Goal: Transaction & Acquisition: Purchase product/service

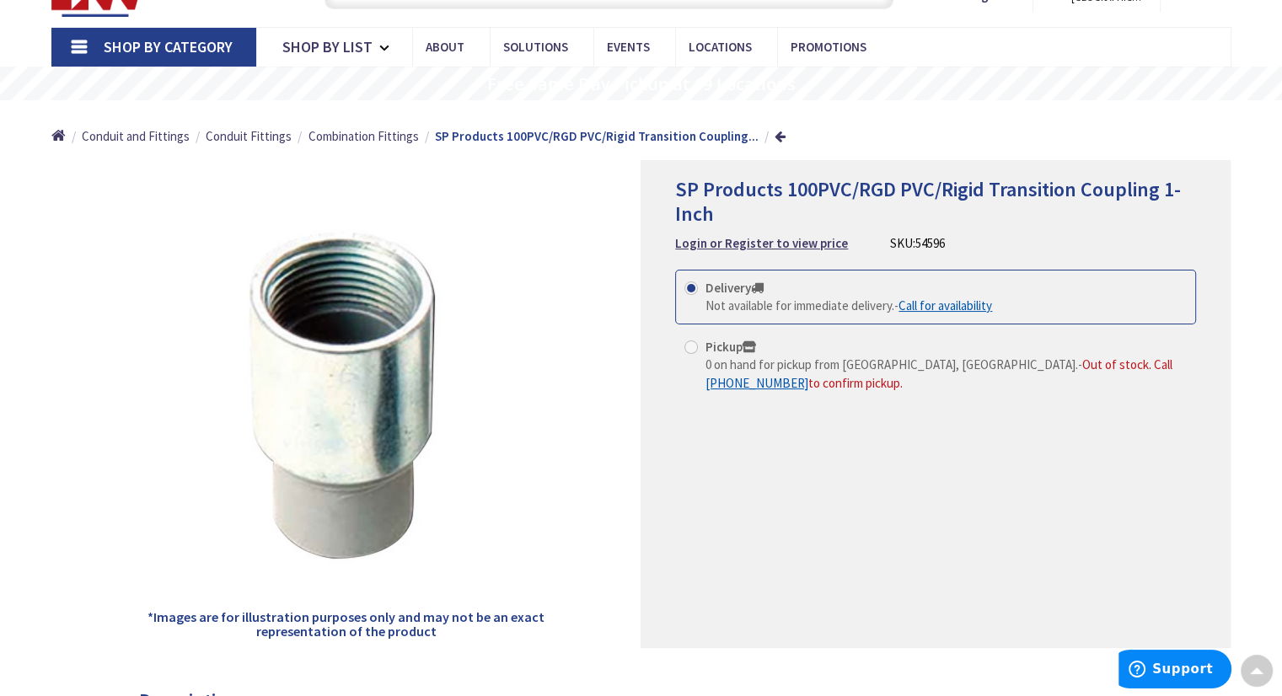
scroll to position [84, 0]
click at [395, 136] on span "Combination Fittings" at bounding box center [364, 136] width 110 height 16
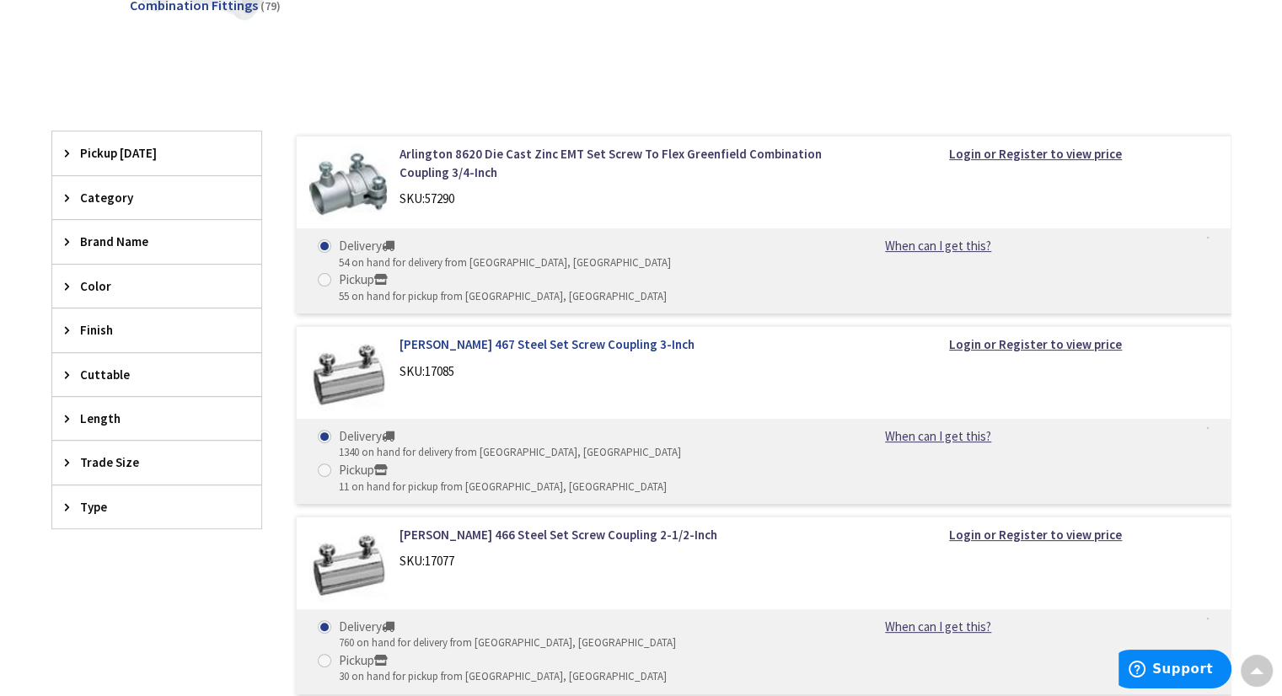
scroll to position [506, 0]
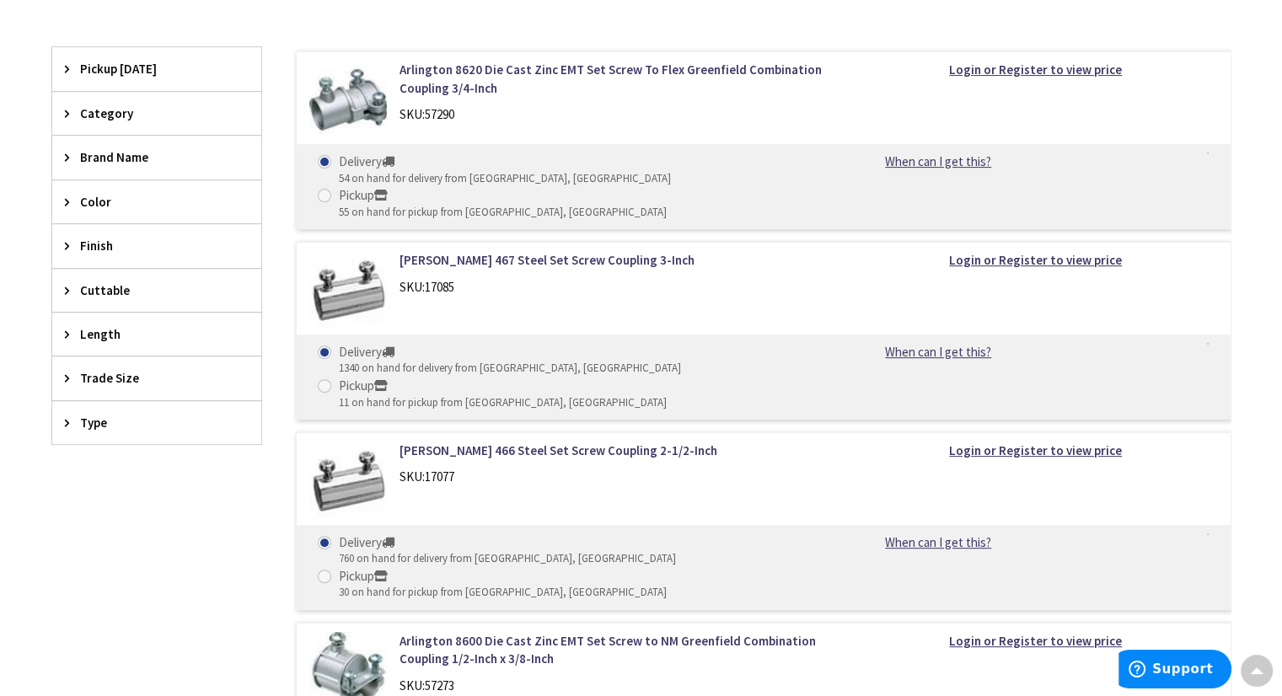
click at [62, 379] on div "Trade Size" at bounding box center [156, 378] width 209 height 43
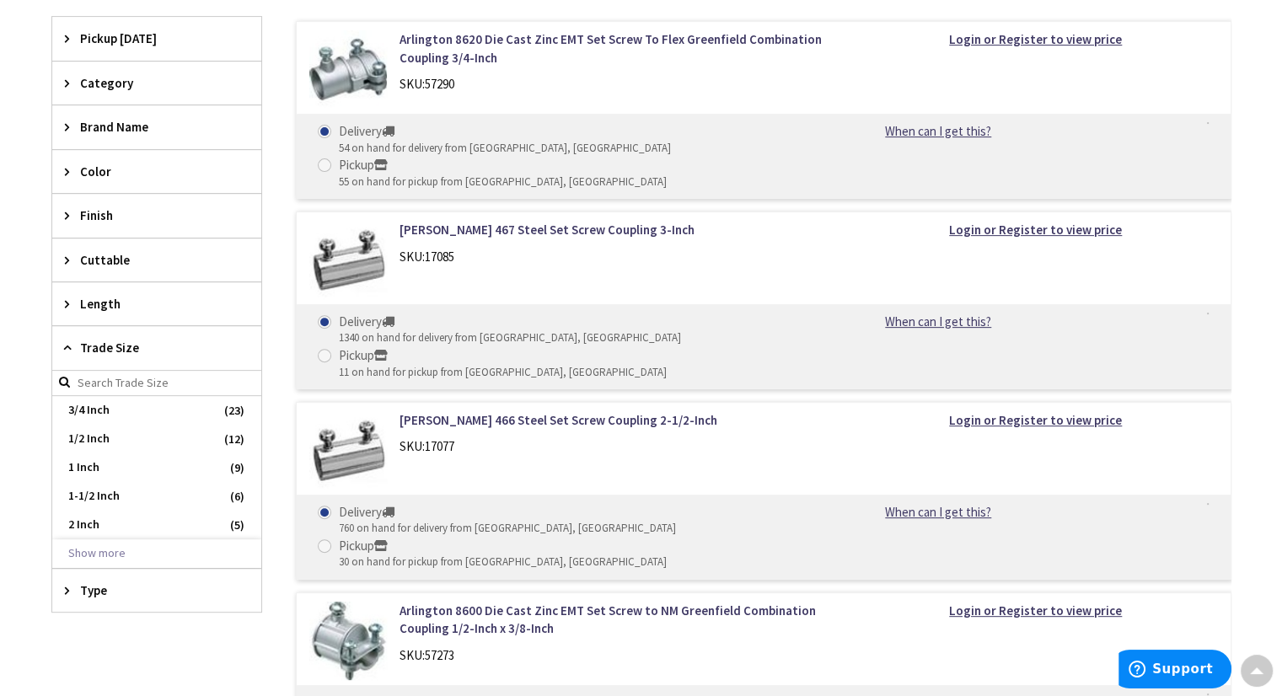
scroll to position [590, 0]
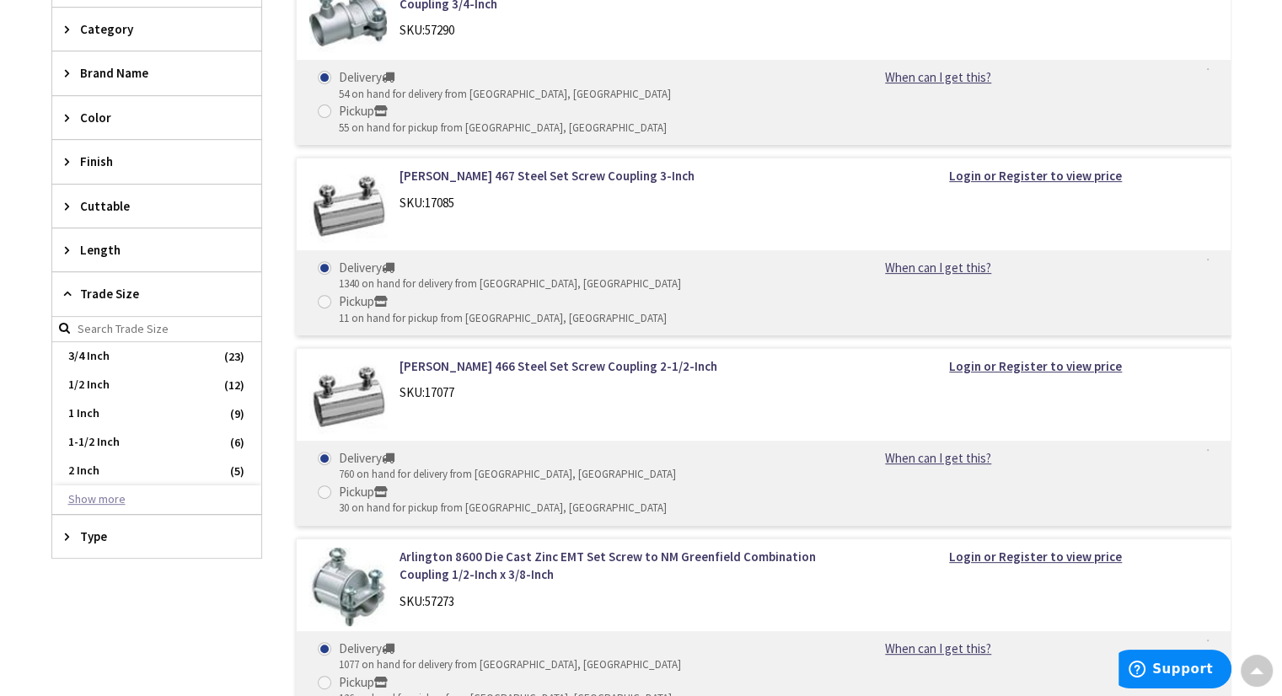
click at [96, 500] on button "Show more" at bounding box center [156, 500] width 209 height 29
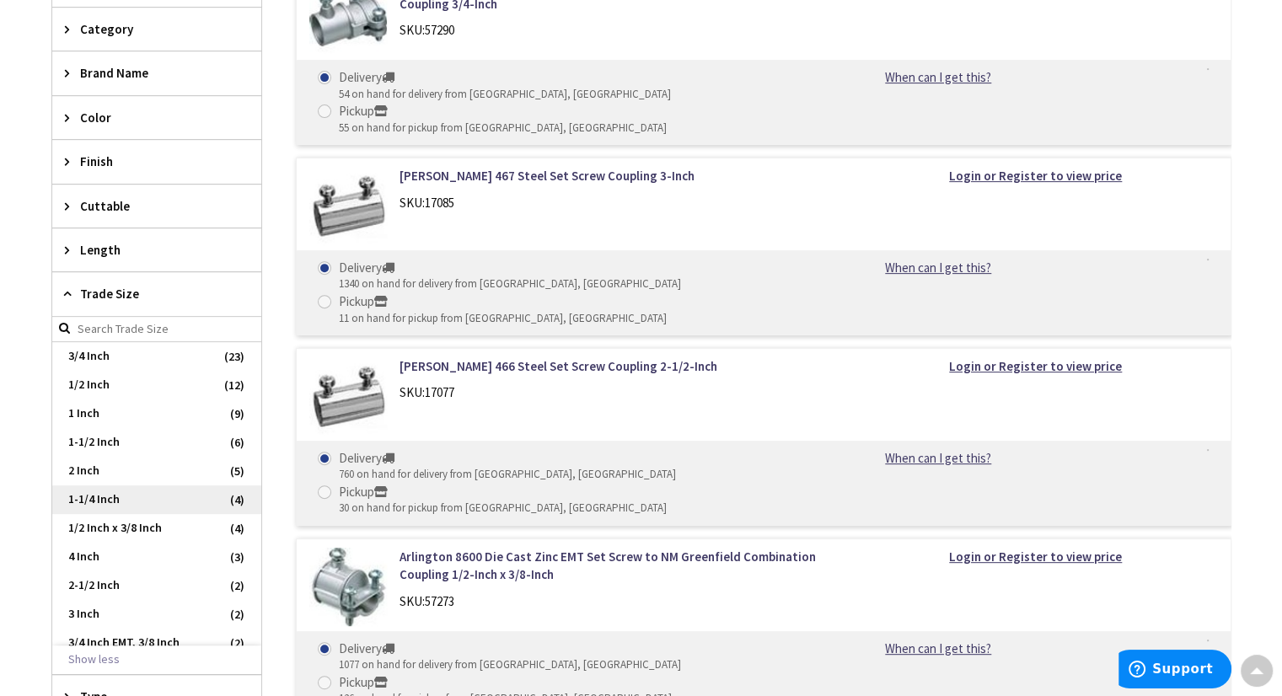
click at [107, 497] on span "1-1/4 Inch" at bounding box center [156, 500] width 209 height 29
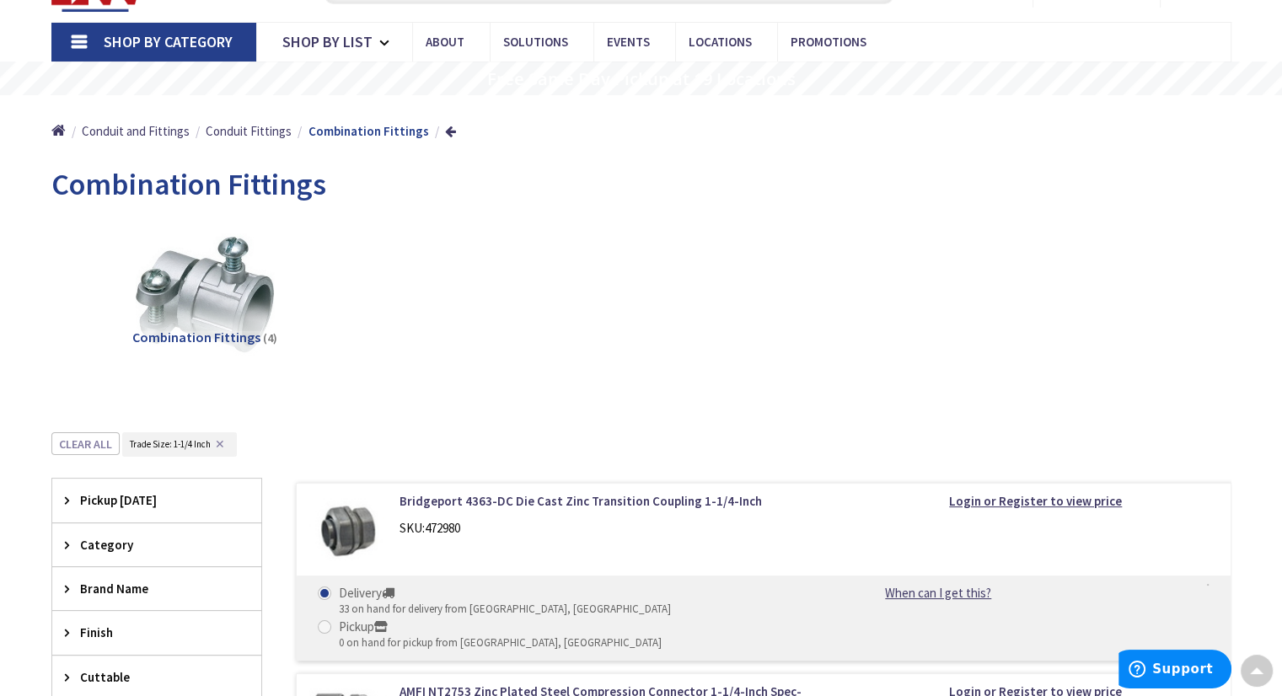
scroll to position [0, 0]
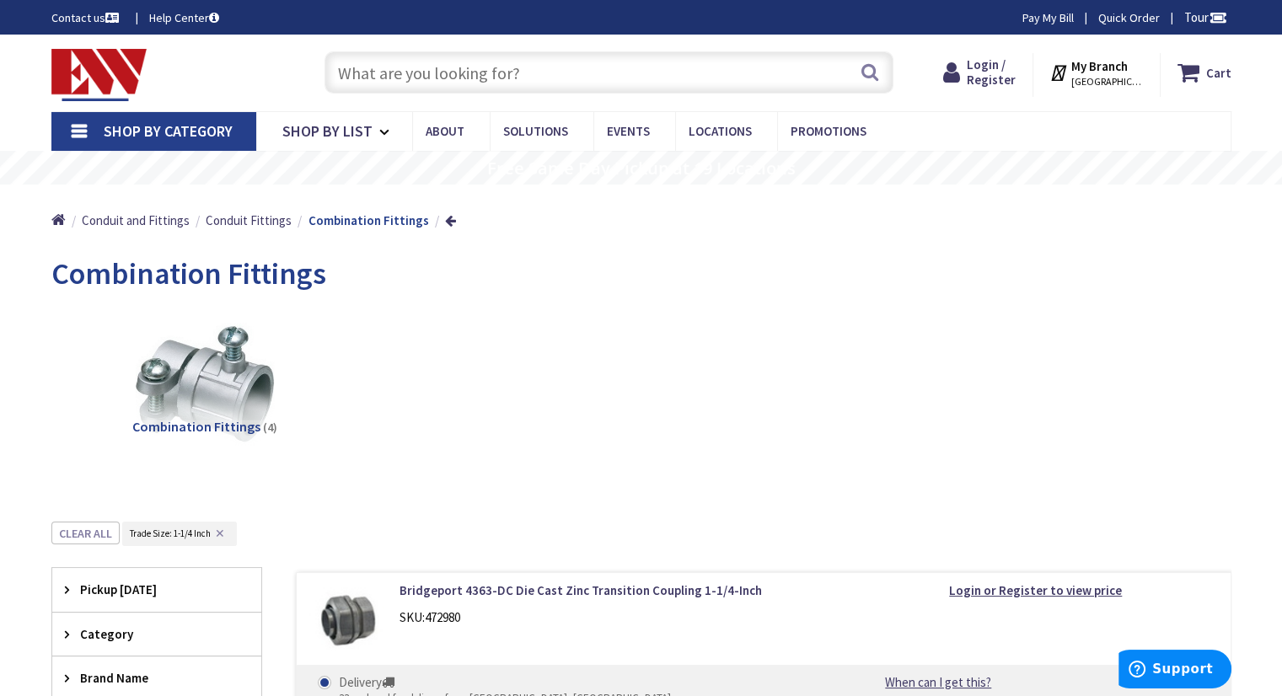
click at [515, 72] on input "text" at bounding box center [609, 72] width 569 height 42
paste input "Fitting Splice Kit (Tra)"
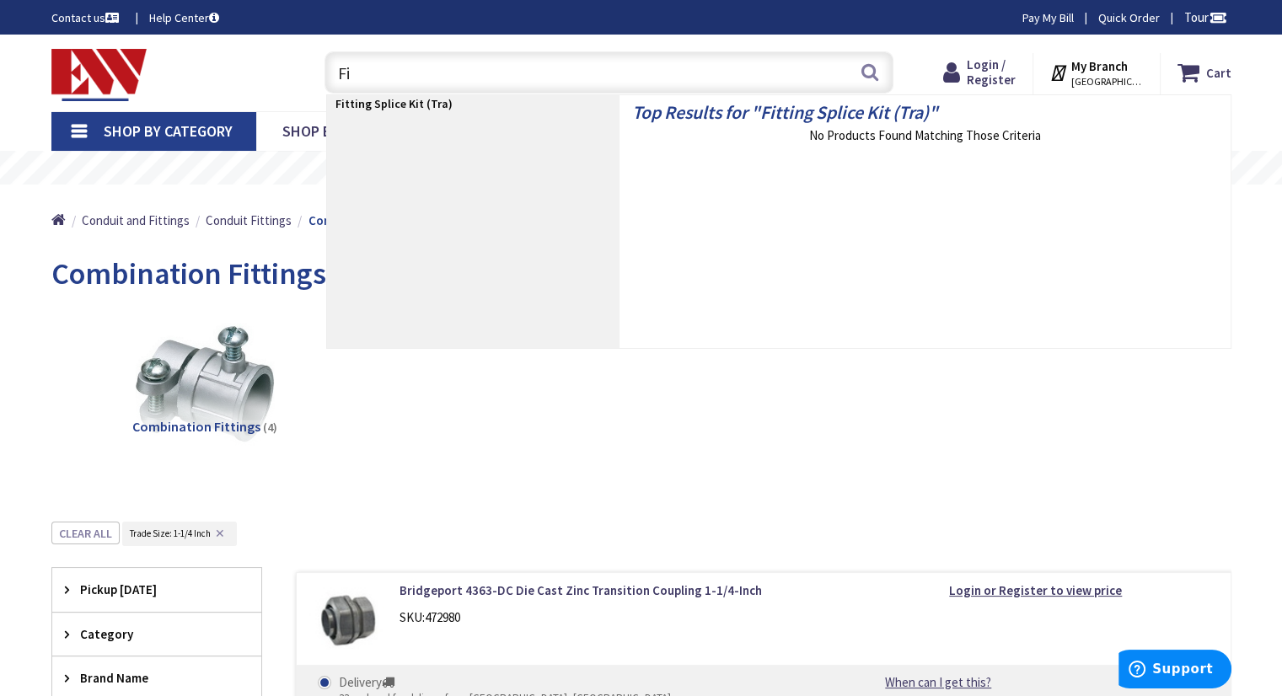
type input "F"
type input "i"
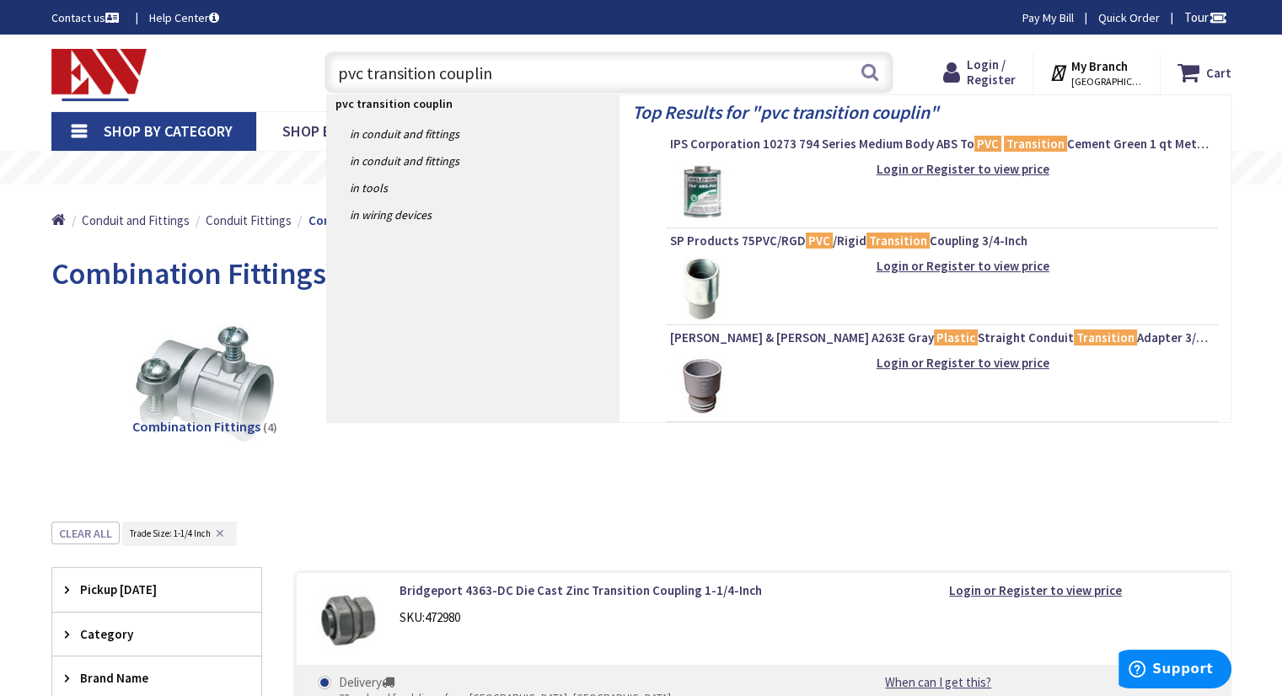
type input "pvc transition coupling"
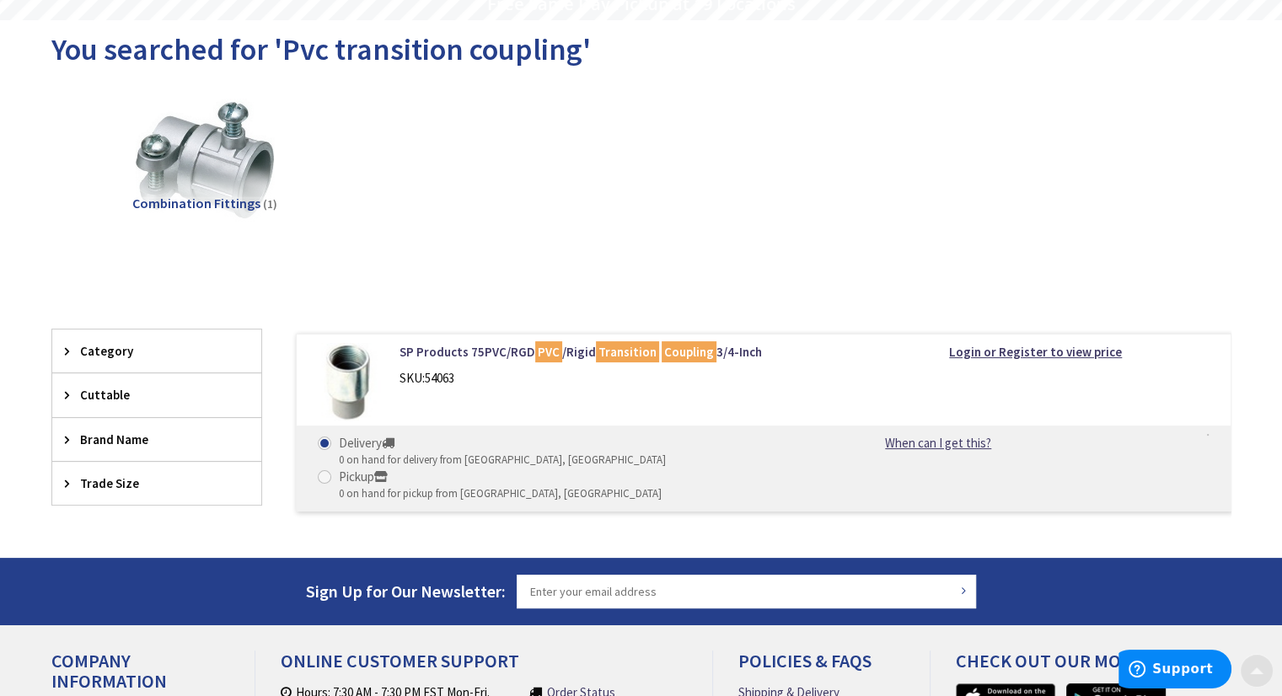
scroll to position [169, 0]
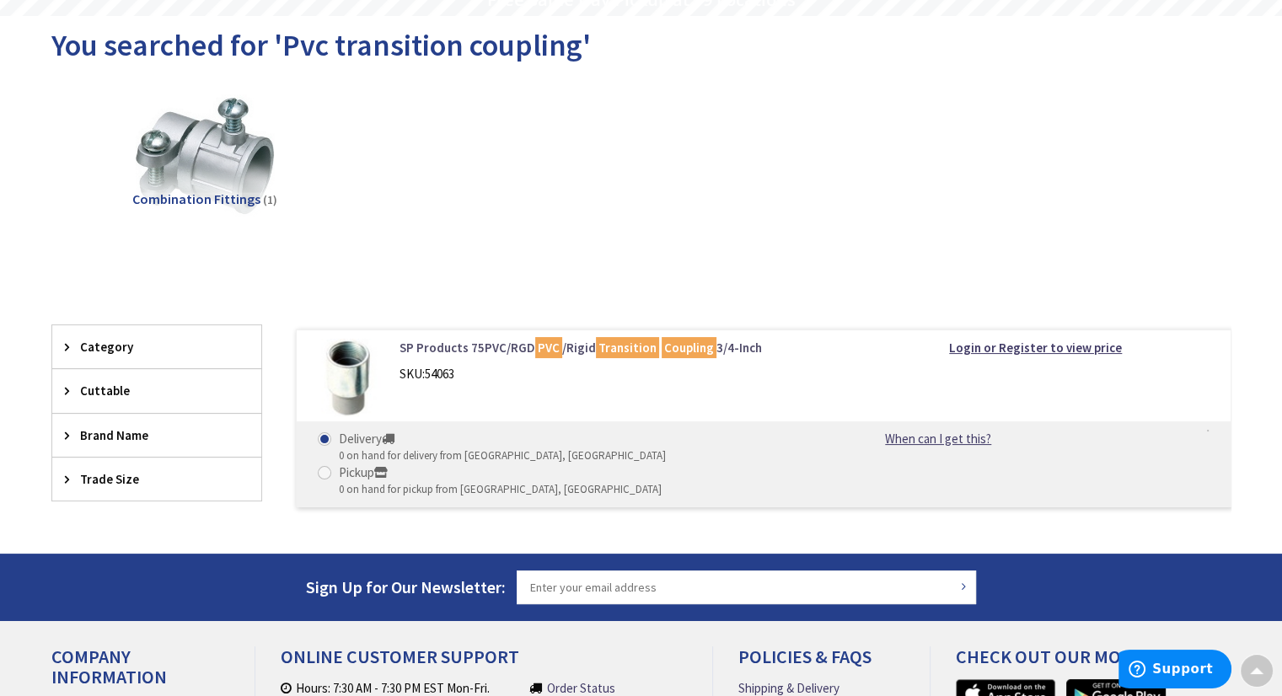
click at [492, 341] on link "SP Products 75PVC/RGD PVC /Rigid Transition Coupling 3/4-Inch" at bounding box center [614, 348] width 429 height 18
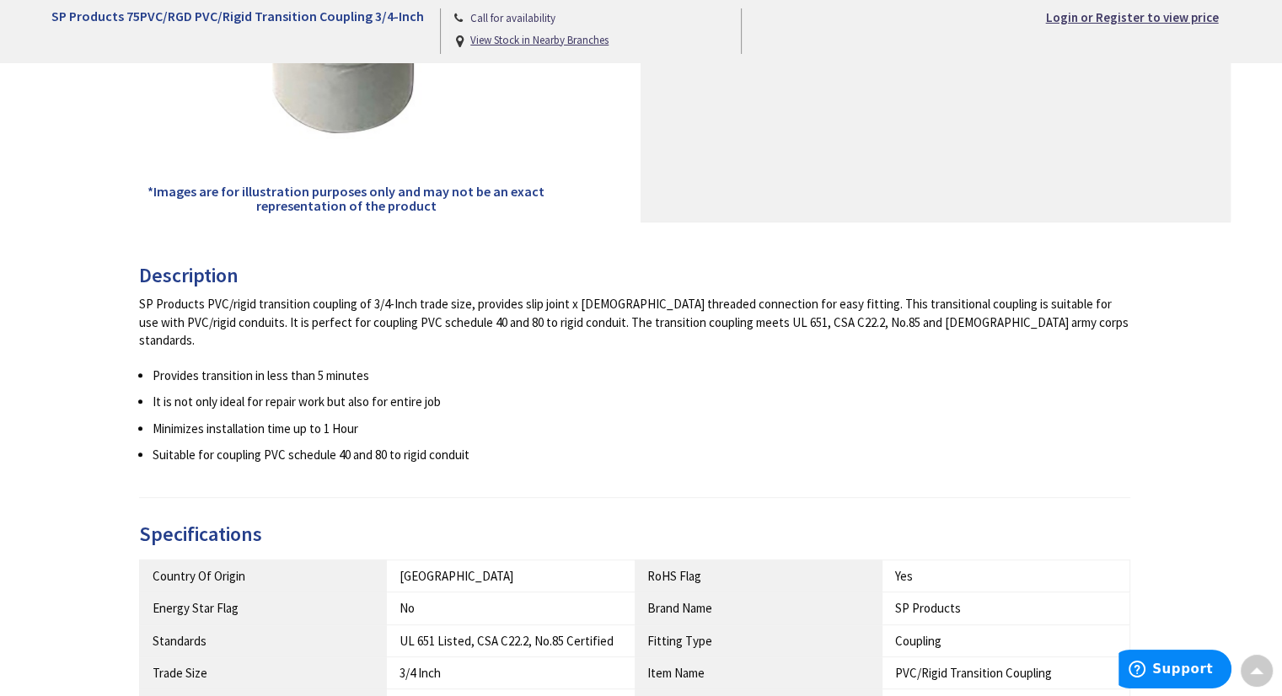
scroll to position [506, 0]
